Goal: Task Accomplishment & Management: Use online tool/utility

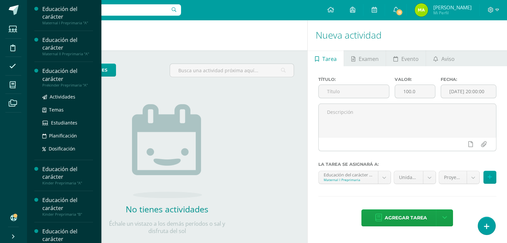
click at [57, 79] on div "Educación del carácter" at bounding box center [67, 74] width 51 height 15
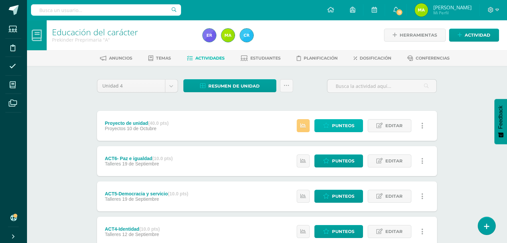
click at [338, 129] on span "Punteos" at bounding box center [343, 126] width 22 height 12
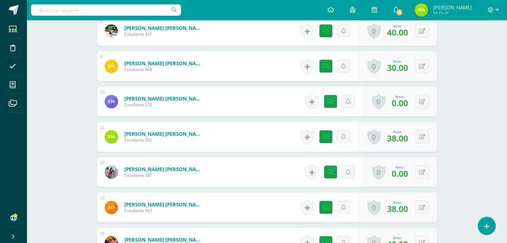
scroll to position [464, 0]
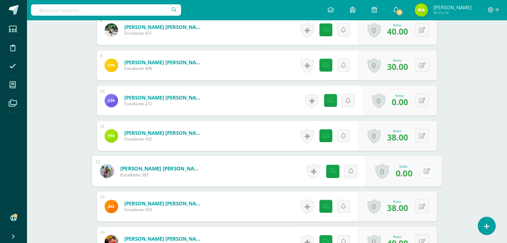
click at [422, 168] on button at bounding box center [426, 171] width 14 height 14
